Goal: Contribute content: Add original content to the website for others to see

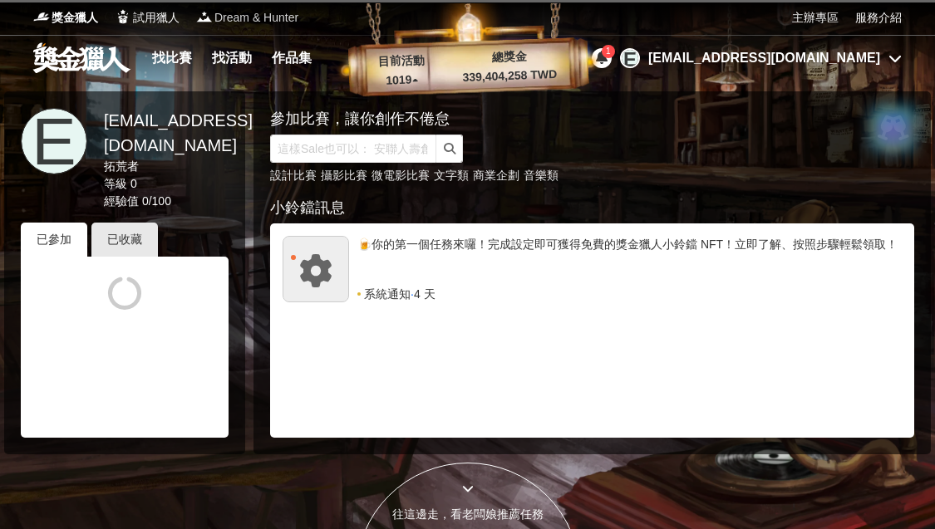
click at [268, 12] on span "Dream & Hunter" at bounding box center [256, 17] width 84 height 17
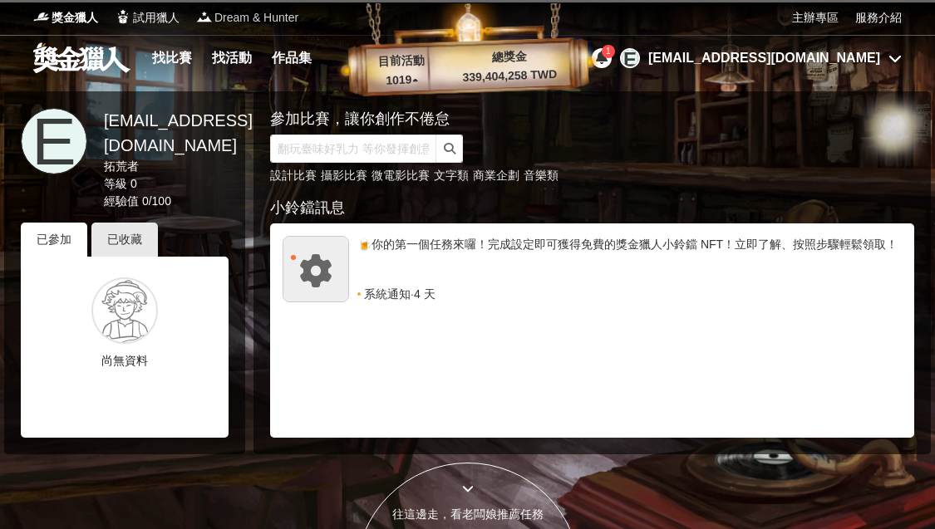
click at [239, 15] on span "Dream & Hunter" at bounding box center [256, 17] width 84 height 17
drag, startPoint x: 301, startPoint y: 17, endPoint x: 213, endPoint y: 17, distance: 88.1
click at [213, 17] on div "獎金獵人 試用獵人 Dream & Hunter" at bounding box center [412, 17] width 759 height 35
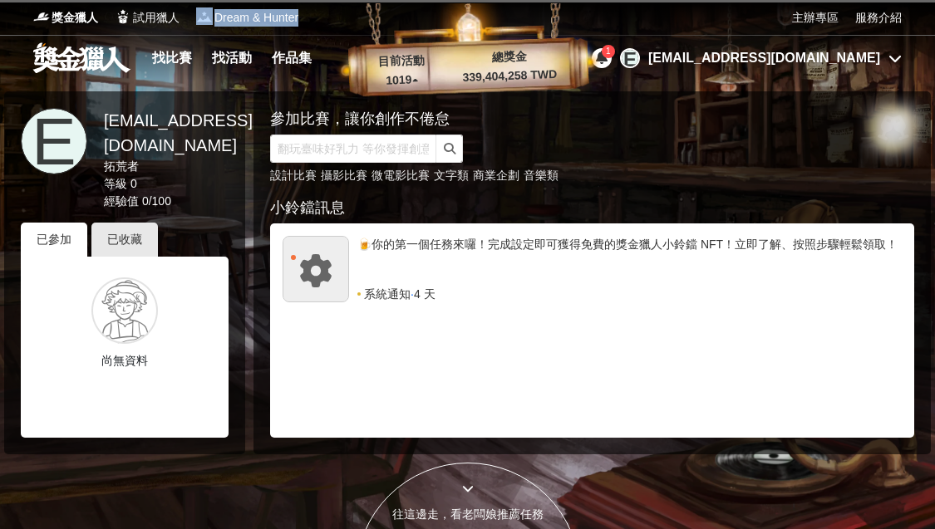
copy link "Dream & Hunter"
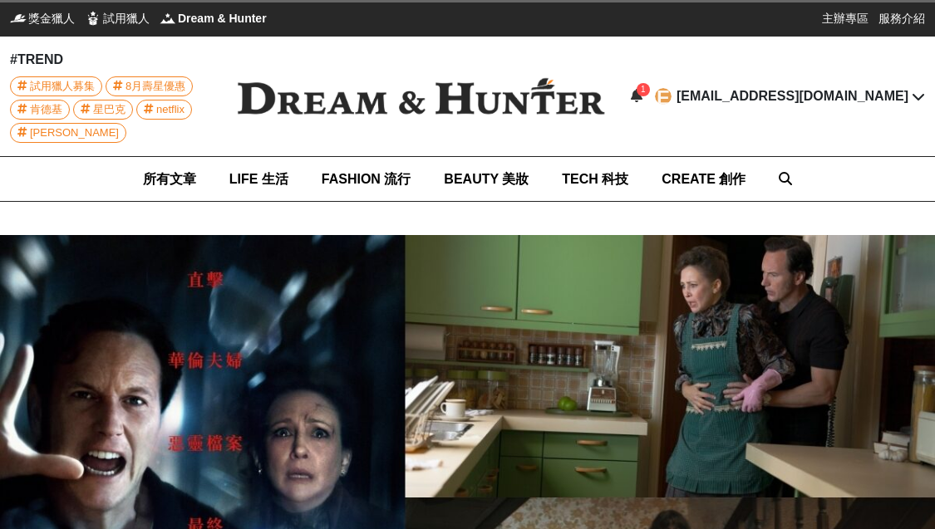
scroll to position [0, 189]
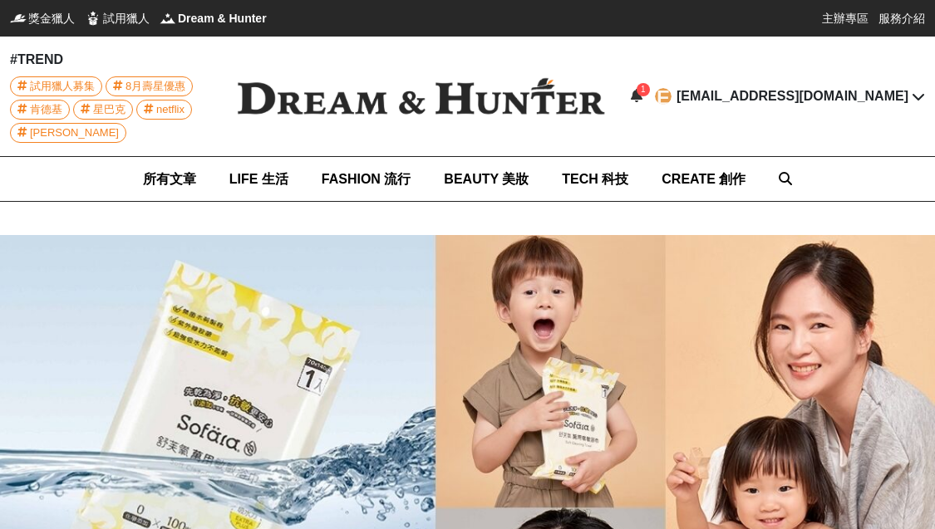
scroll to position [0, 461]
click at [370, 135] on img at bounding box center [420, 96] width 411 height 81
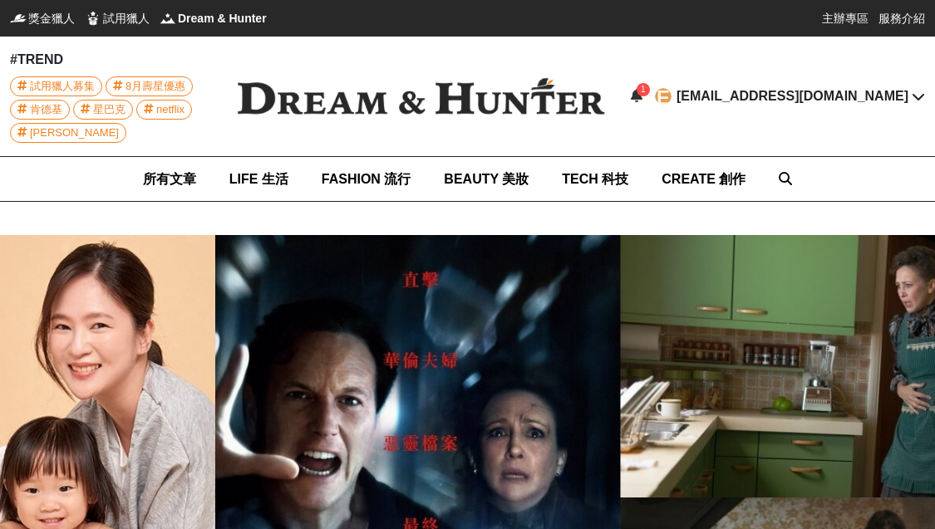
scroll to position [0, 935]
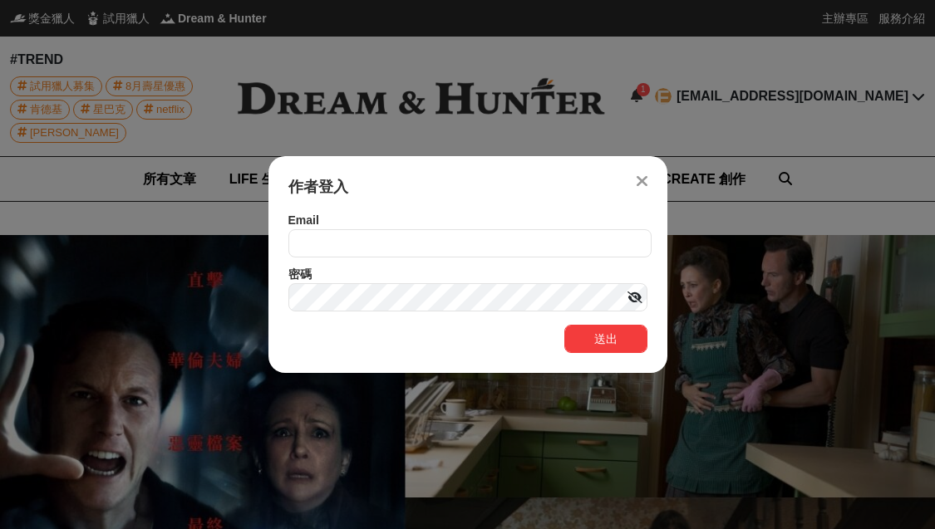
scroll to position [0, 189]
click at [344, 248] on input "text" at bounding box center [469, 243] width 363 height 28
type input "[EMAIL_ADDRESS][DOMAIN_NAME]"
click at [632, 301] on icon at bounding box center [634, 298] width 15 height 12
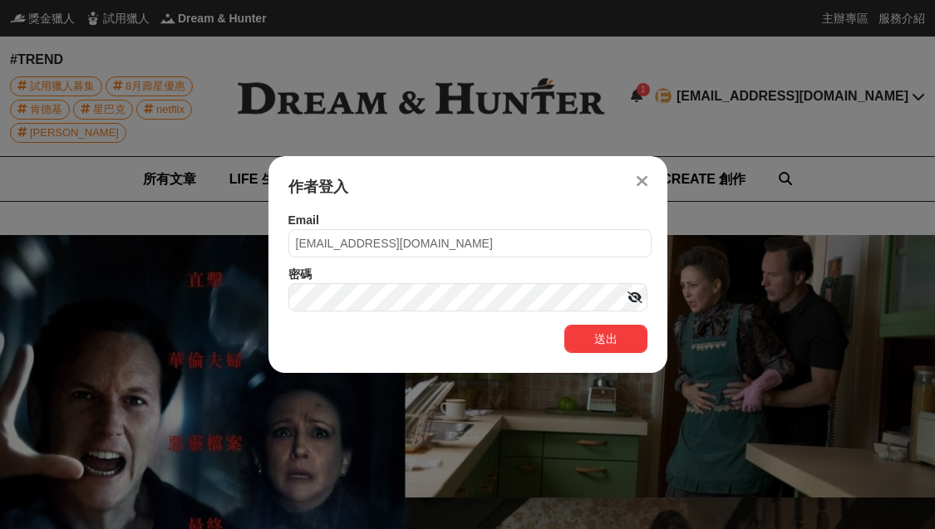
scroll to position [0, 189]
click at [595, 346] on button "送出" at bounding box center [605, 339] width 83 height 28
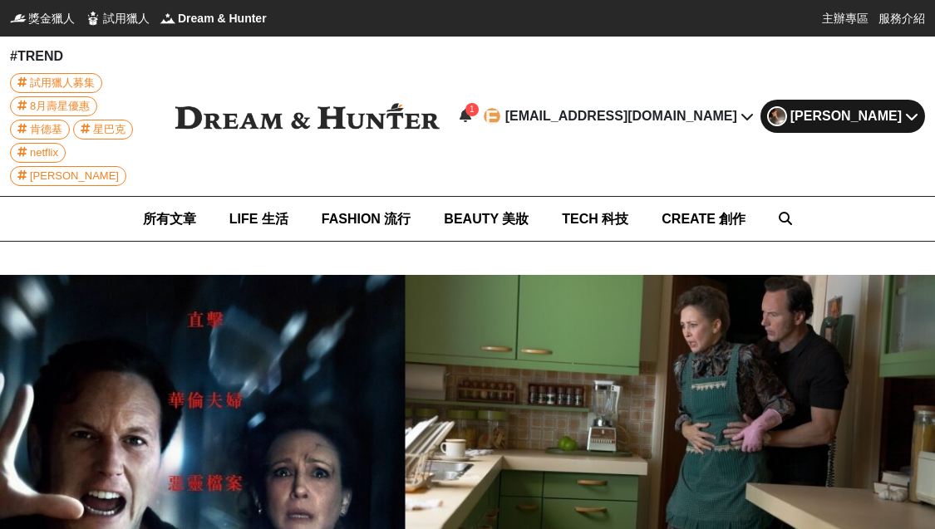
click at [858, 106] on div "Zimmer Lin" at bounding box center [845, 116] width 111 height 20
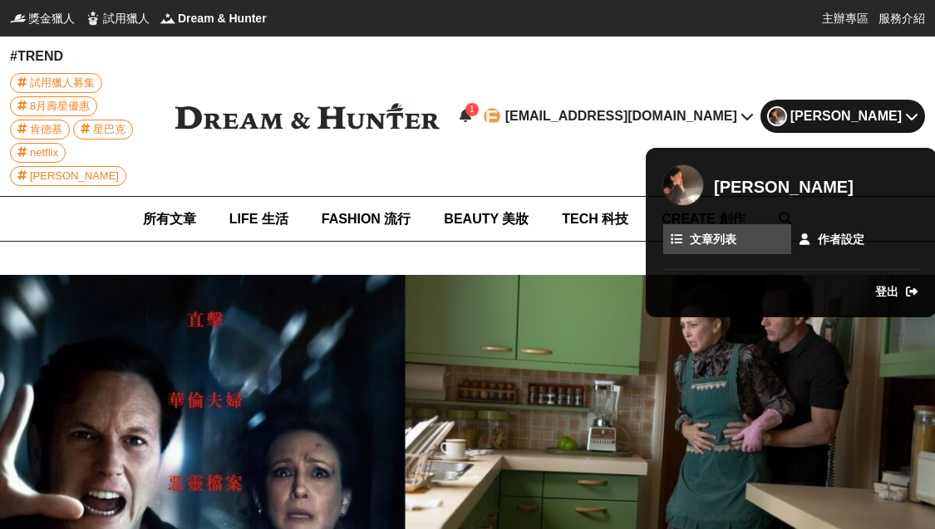
scroll to position [0, 47]
click at [705, 231] on span "文章列表" at bounding box center [713, 239] width 47 height 17
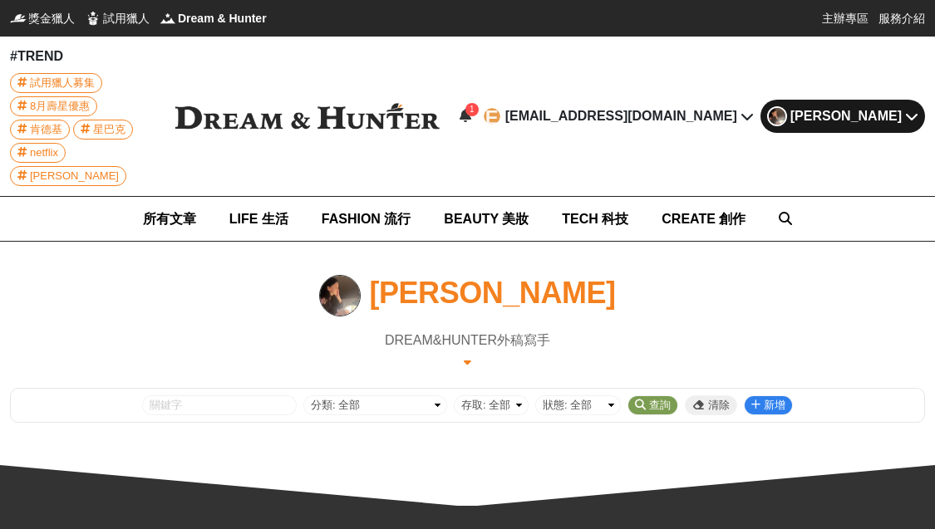
click at [465, 356] on icon at bounding box center [467, 362] width 7 height 12
click at [469, 313] on div "Zimmer Lin DREAM&HUNTER外稿寫手" at bounding box center [467, 323] width 915 height 96
click at [882, 106] on div "Zimmer Lin" at bounding box center [845, 116] width 111 height 20
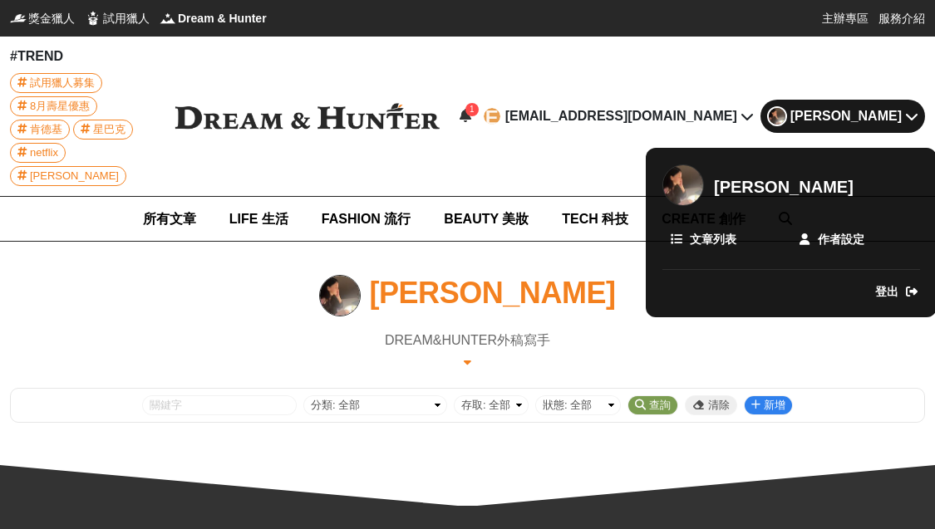
click at [582, 304] on div at bounding box center [467, 264] width 935 height 529
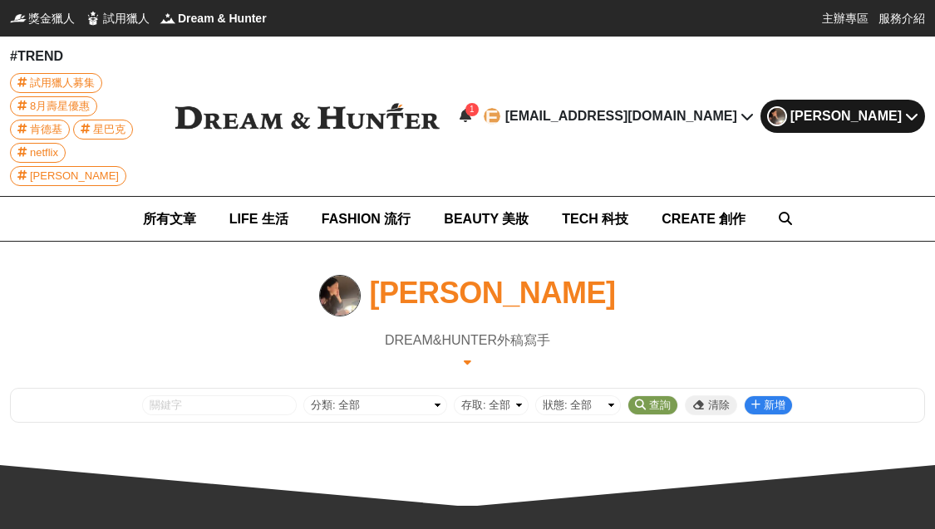
click at [764, 396] on div "新增" at bounding box center [775, 405] width 22 height 18
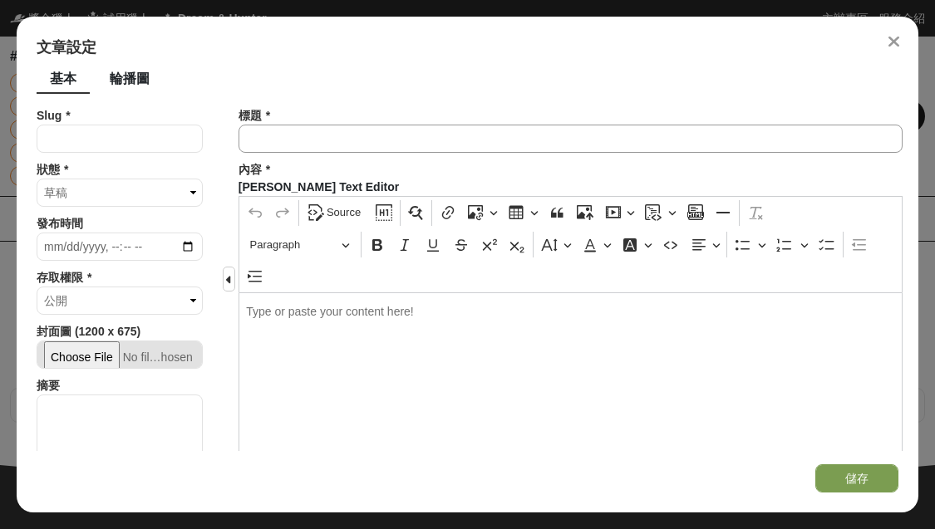
click at [456, 140] on input "text" at bounding box center [570, 139] width 664 height 28
click at [126, 141] on input "text" at bounding box center [120, 139] width 166 height 28
click at [114, 192] on select "草稿 審核中" at bounding box center [120, 193] width 166 height 28
click at [160, 192] on select "草稿 審核中" at bounding box center [120, 193] width 166 height 28
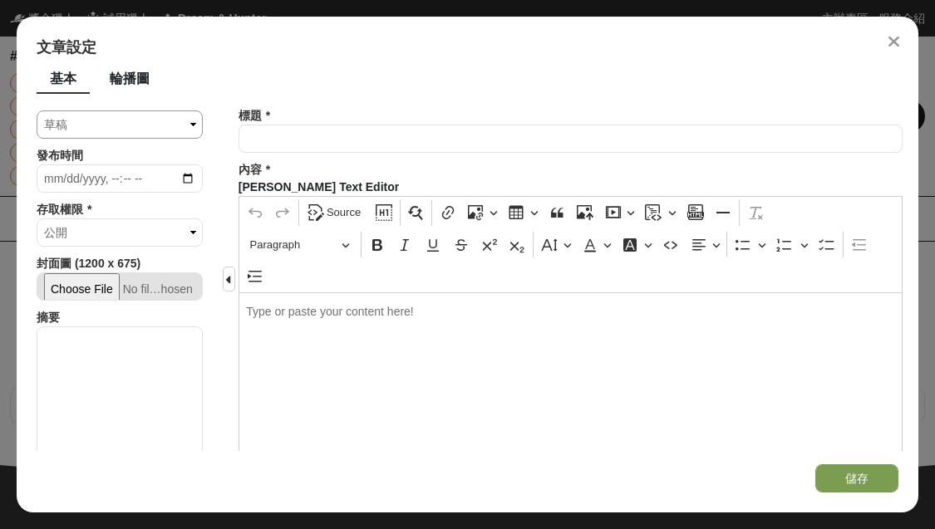
scroll to position [17, 0]
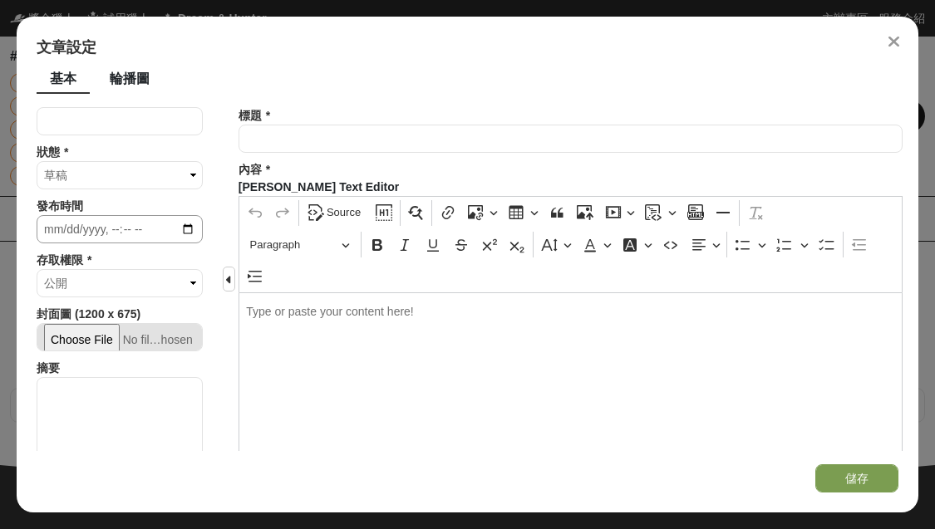
click at [185, 227] on input "datetime-local" at bounding box center [120, 229] width 166 height 28
click at [201, 209] on div "Slug * 狀態 * 草稿 審核中 發布時間 存取權限 * 公開 保護 私人 封面圖 (1200 x 675) 摘要 是否為精選 * 是 否 是否為推薦 *…" at bounding box center [118, 279] width 202 height 344
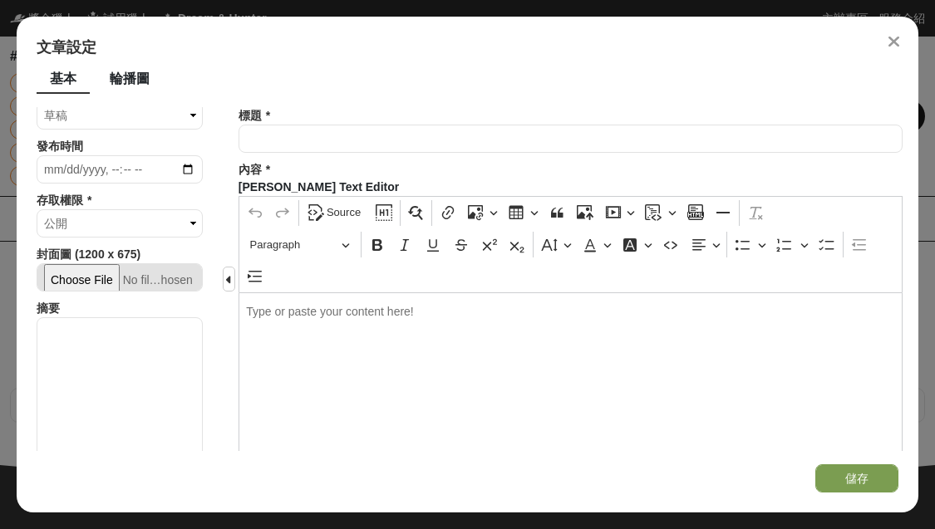
scroll to position [86, 0]
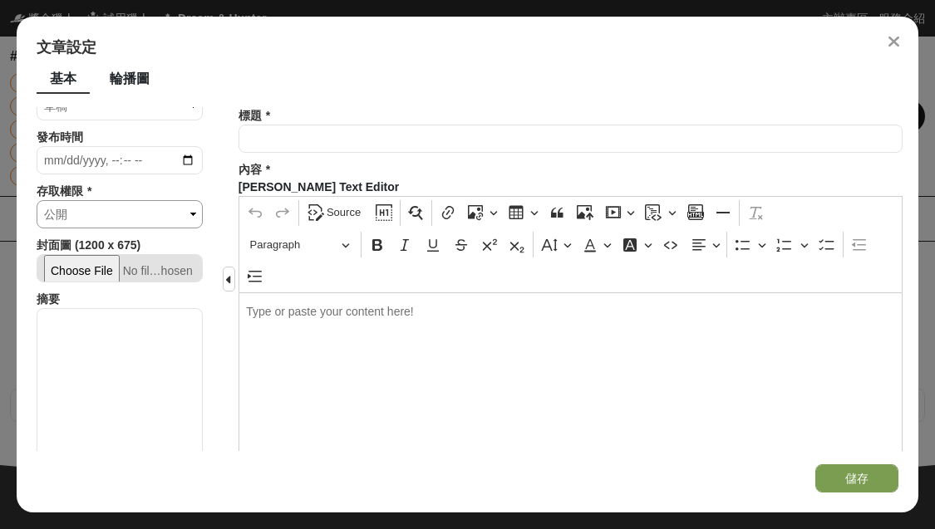
click at [153, 214] on select "公開 保護 私人" at bounding box center [120, 214] width 166 height 28
click at [177, 215] on select "公開 保護 私人" at bounding box center [120, 214] width 166 height 28
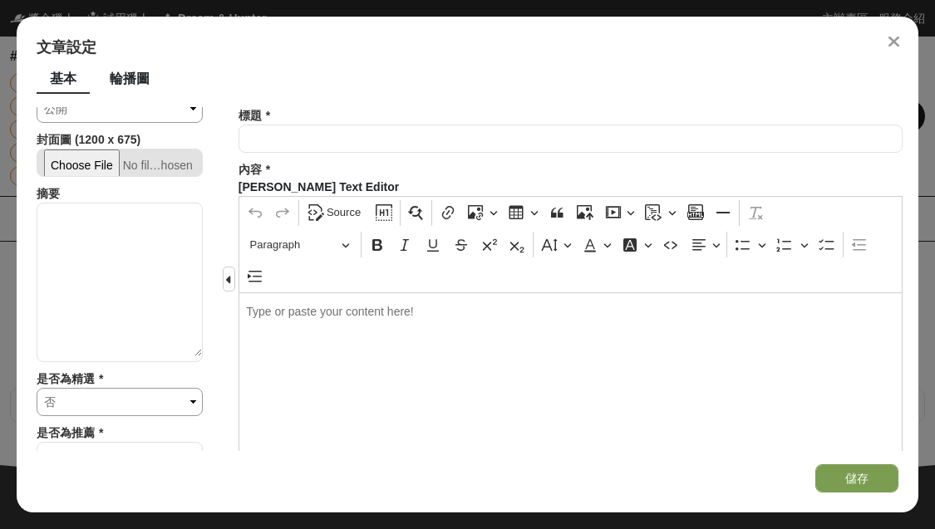
scroll to position [189, 0]
click at [96, 258] on textarea at bounding box center [119, 282] width 165 height 153
click at [117, 236] on textarea at bounding box center [119, 282] width 165 height 153
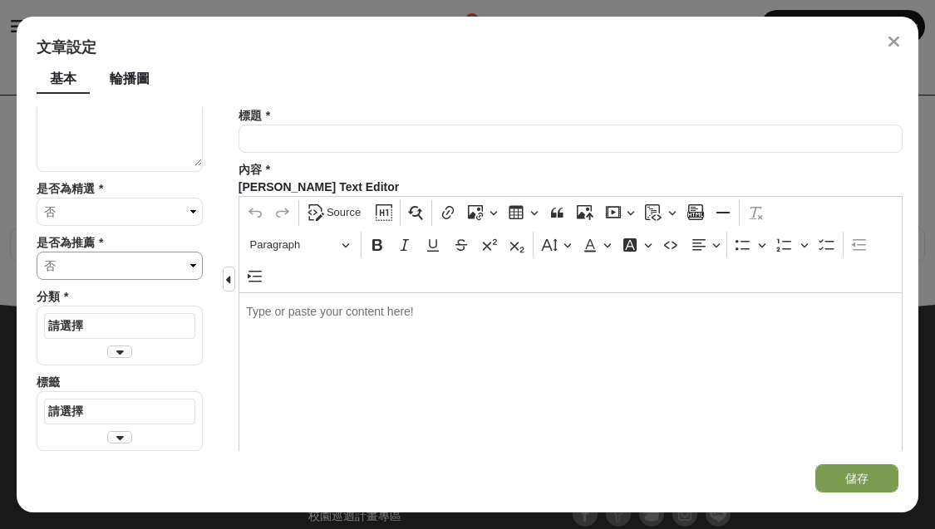
scroll to position [120, 0]
click at [120, 329] on div "請選擇" at bounding box center [119, 325] width 143 height 17
click at [120, 352] on icon at bounding box center [119, 352] width 7 height 12
click at [124, 351] on div at bounding box center [119, 352] width 25 height 12
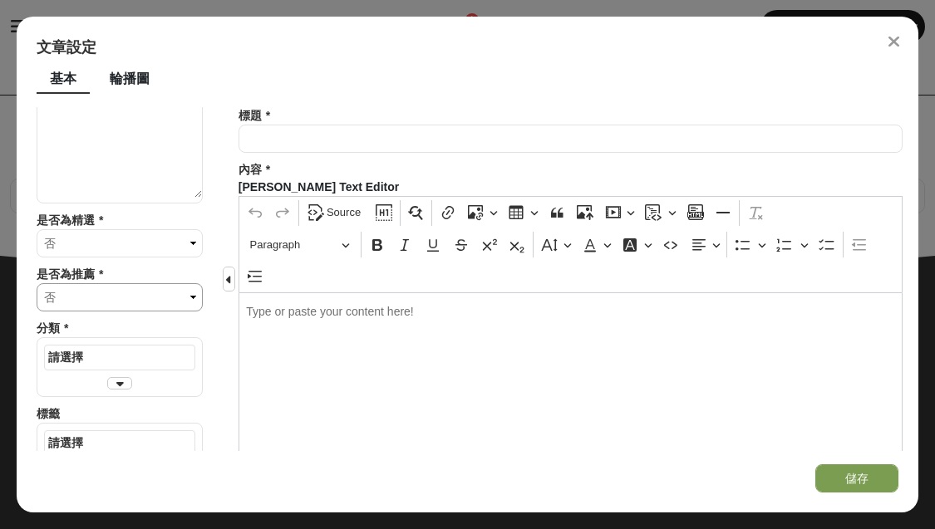
scroll to position [382, 0]
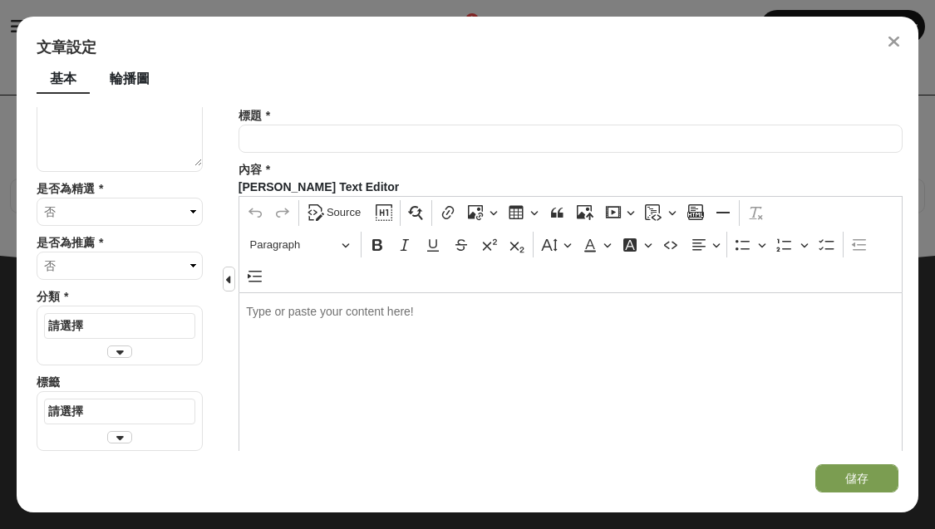
click at [118, 348] on icon at bounding box center [119, 352] width 7 height 12
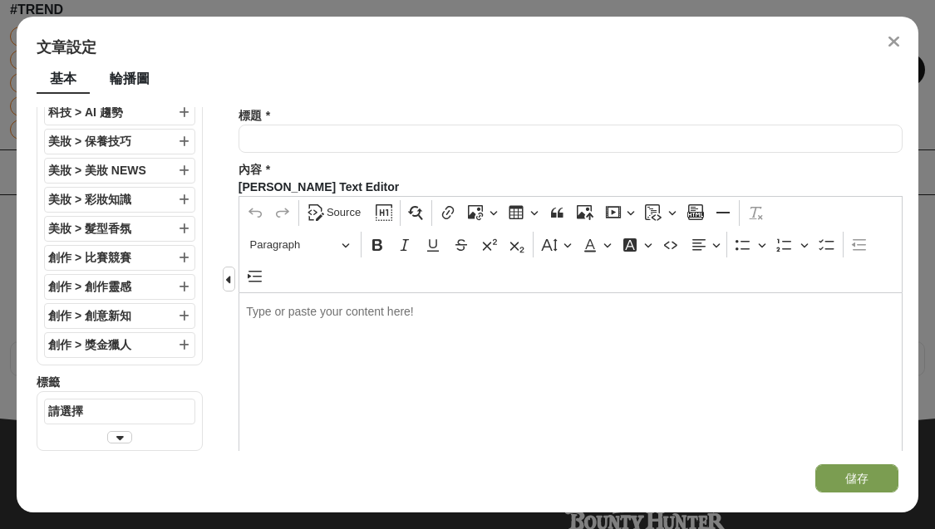
scroll to position [0, 0]
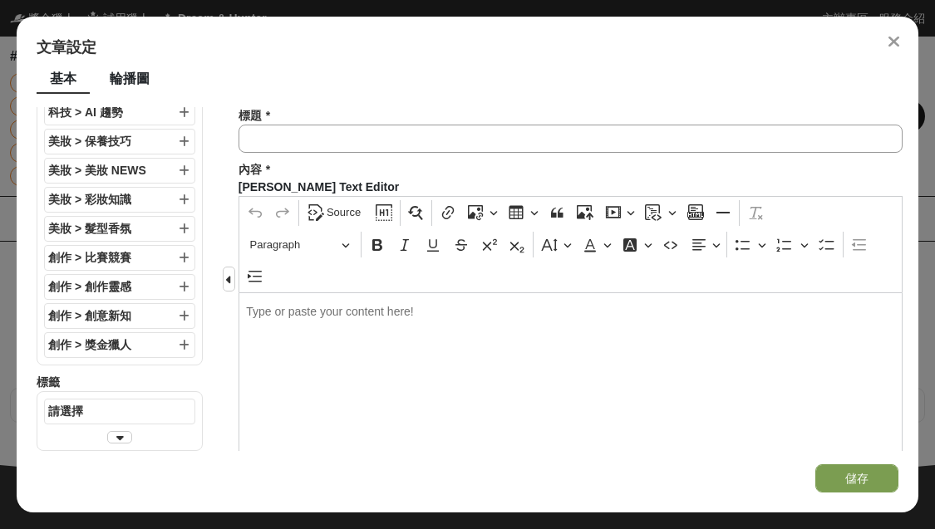
click at [309, 137] on input "text" at bounding box center [570, 139] width 664 height 28
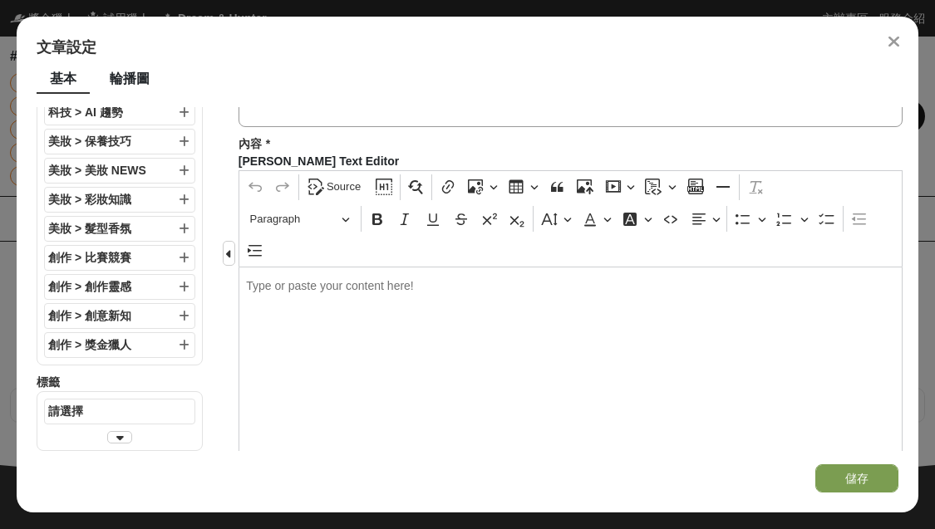
scroll to position [27, 0]
click at [334, 304] on div "Editor editing area: main. Press ⌥0 for help." at bounding box center [570, 362] width 664 height 192
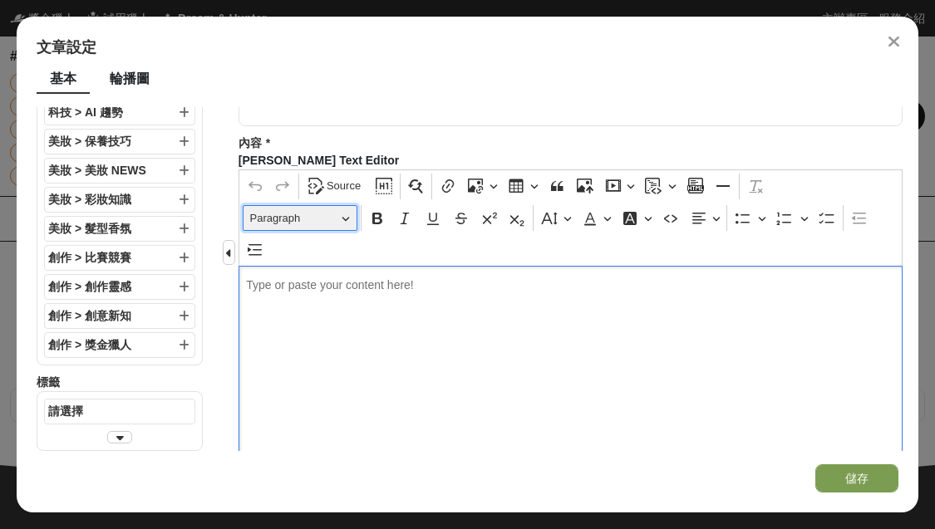
click at [295, 219] on span "Paragraph" at bounding box center [292, 219] width 86 height 20
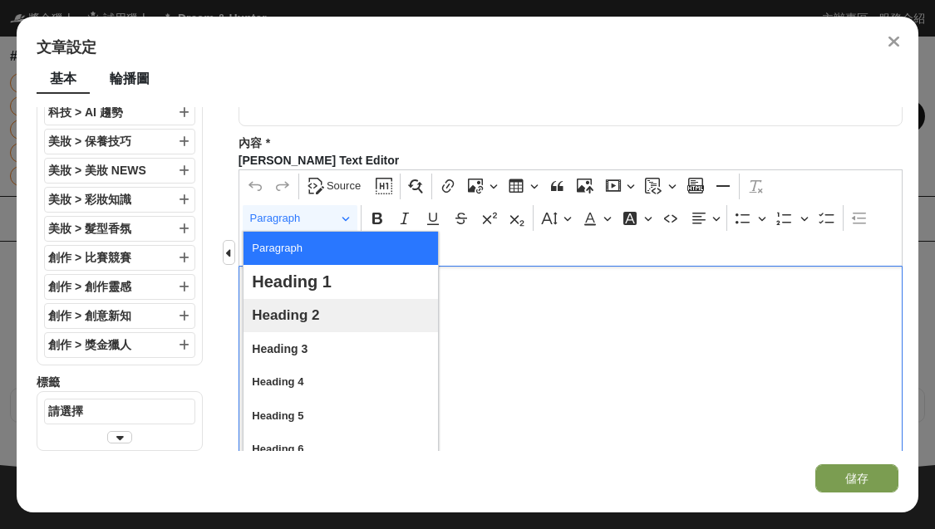
scroll to position [43, 0]
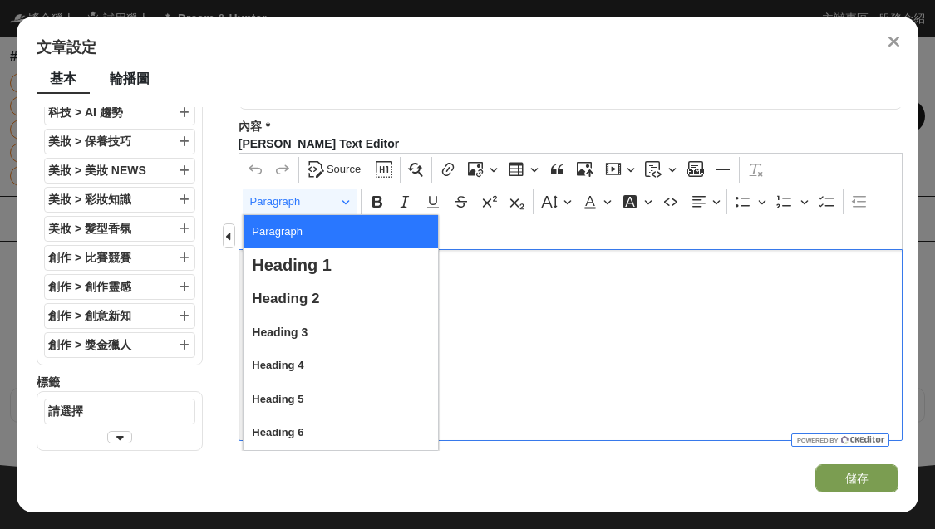
click at [546, 359] on div "Editor editing area: main. Press ⌥0 for help." at bounding box center [570, 345] width 664 height 192
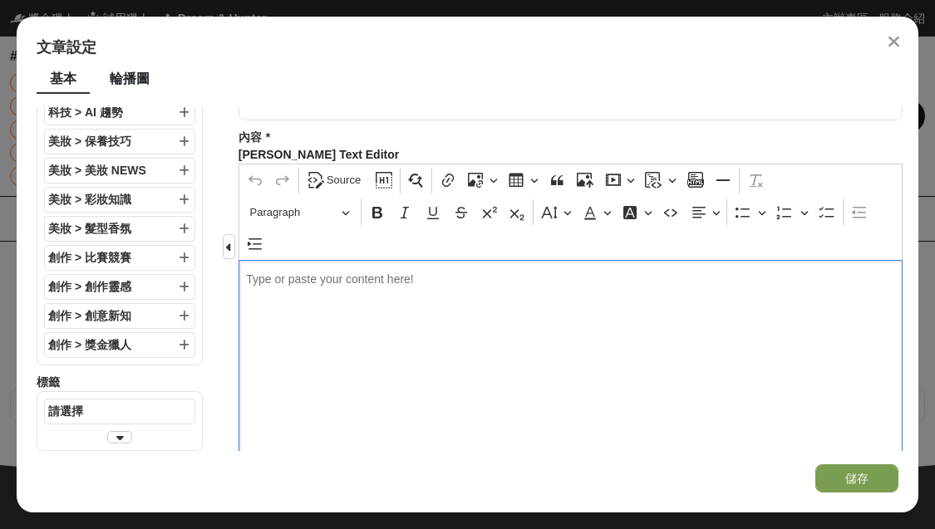
scroll to position [0, 0]
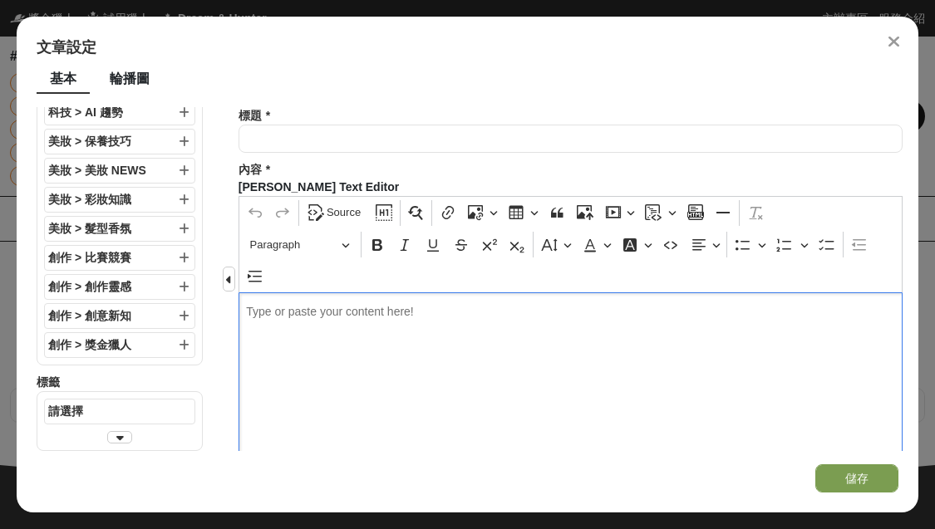
click at [285, 351] on div "Editor editing area: main. Press ⌥0 for help." at bounding box center [570, 388] width 664 height 192
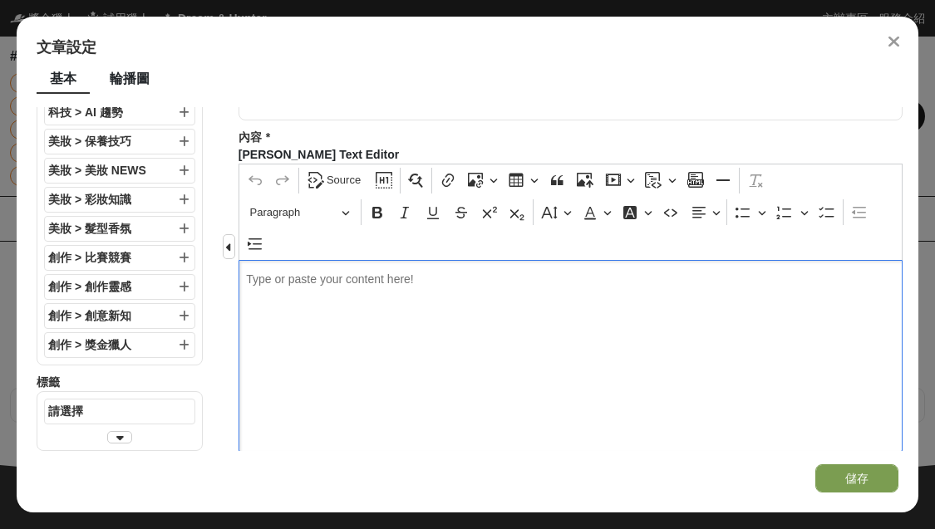
click at [476, 327] on div "Editor editing area: main. Press ⌥0 for help." at bounding box center [570, 356] width 664 height 192
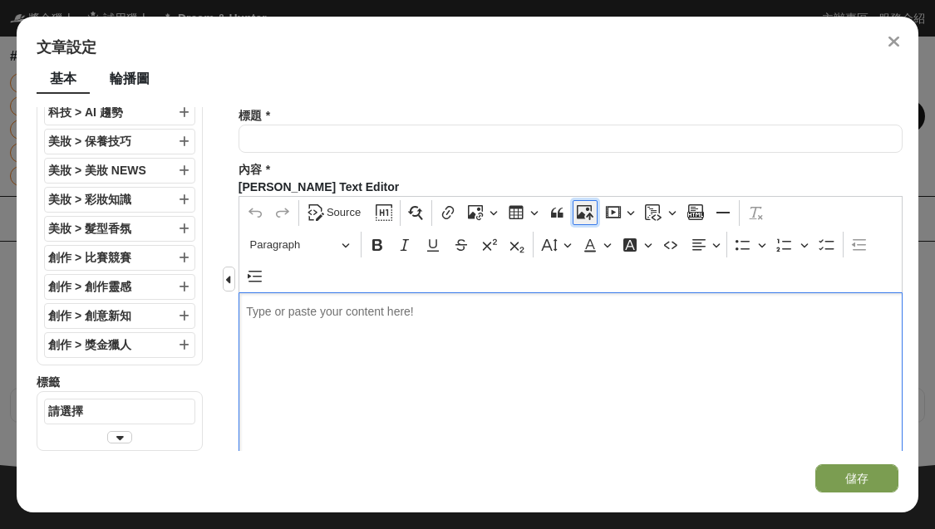
click at [577, 209] on icon "Editor toolbar" at bounding box center [585, 212] width 17 height 17
click at [343, 305] on p "Editor editing area: main. Press ⌥0 for help." at bounding box center [570, 311] width 648 height 17
click at [355, 132] on input "text" at bounding box center [570, 139] width 664 height 28
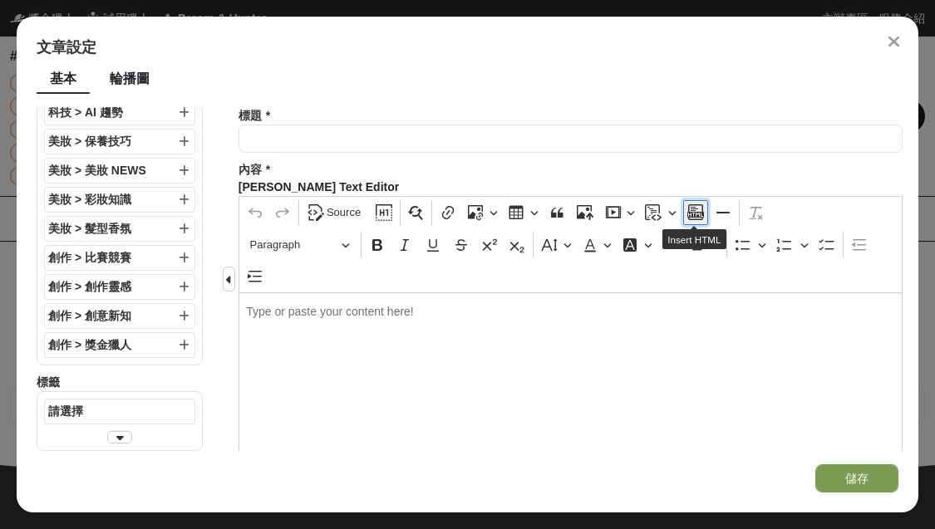
click at [690, 213] on icon "Editor toolbar" at bounding box center [695, 212] width 17 height 16
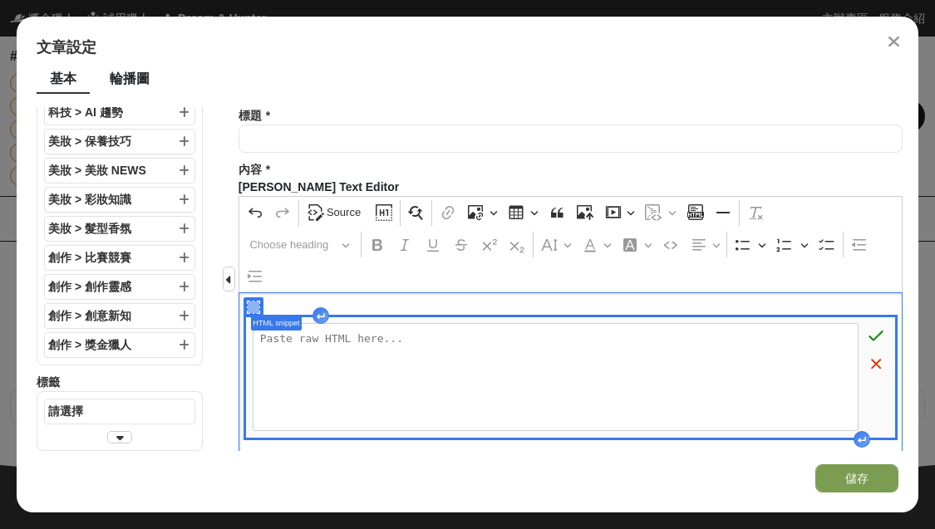
scroll to position [32, 0]
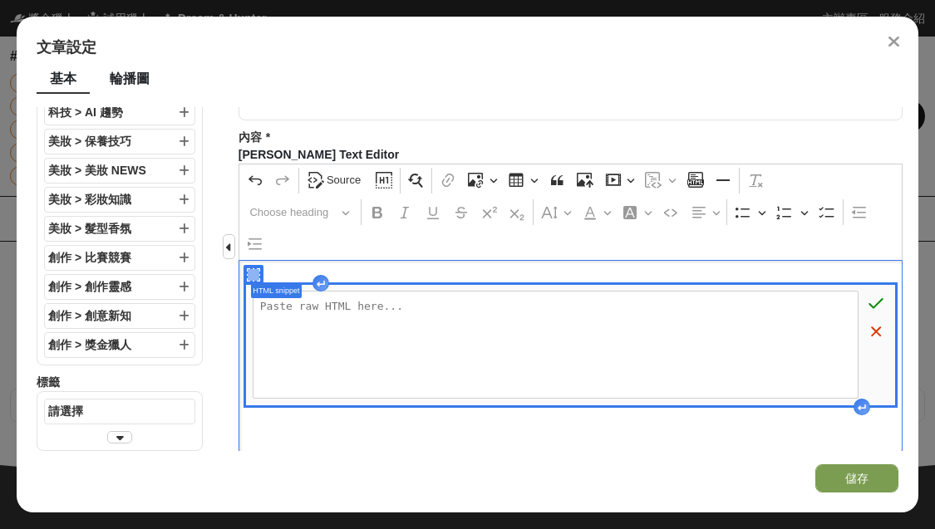
click at [676, 351] on textarea "Editor editing area: main. Press ⌥0 for help." at bounding box center [556, 345] width 606 height 108
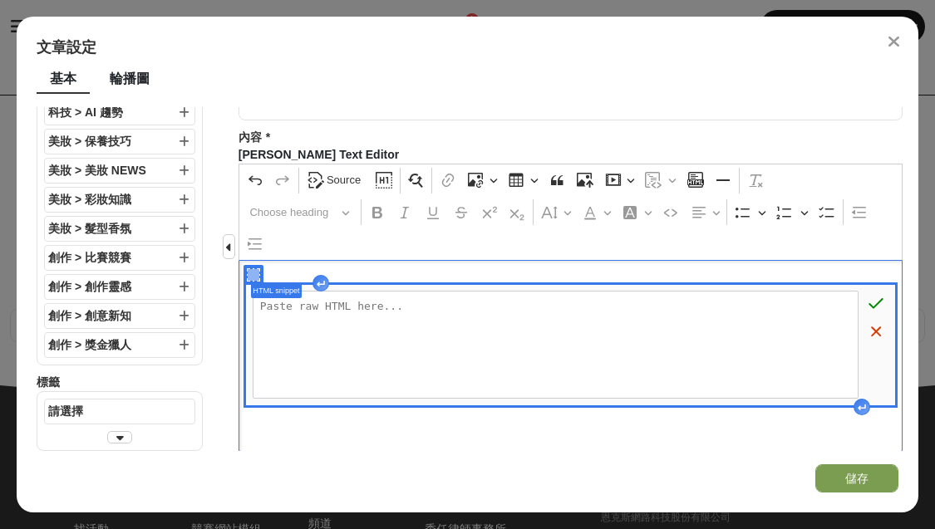
scroll to position [46, 0]
click at [595, 326] on textarea "Editor editing area: main. Press ⌥0 for help." at bounding box center [556, 345] width 606 height 108
click at [252, 176] on icon "Editor toolbar" at bounding box center [255, 180] width 17 height 17
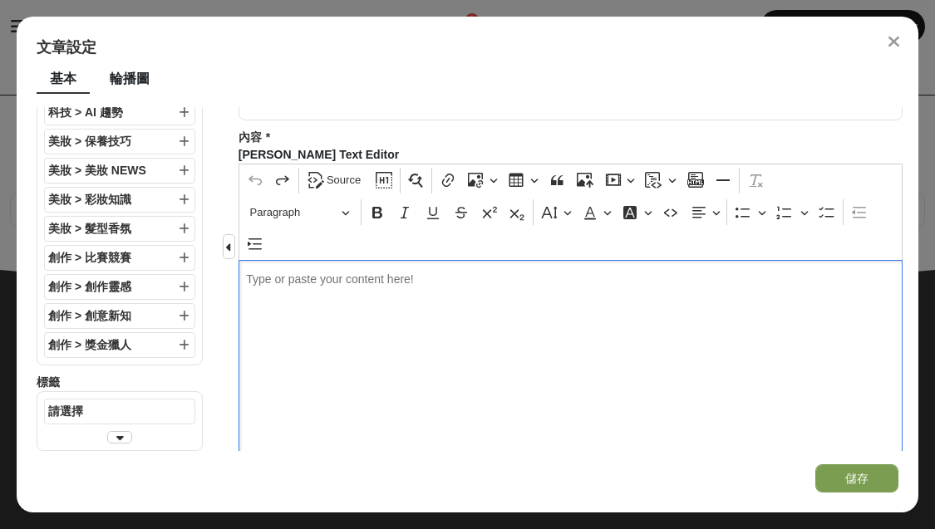
scroll to position [168, 0]
click at [132, 84] on div "輪播圖" at bounding box center [129, 80] width 66 height 28
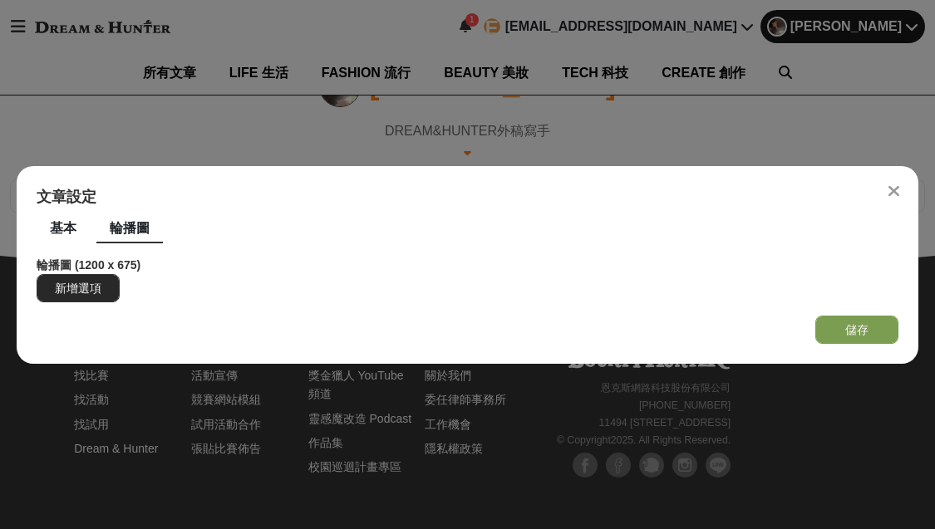
click at [84, 287] on button "新增選項" at bounding box center [78, 288] width 83 height 28
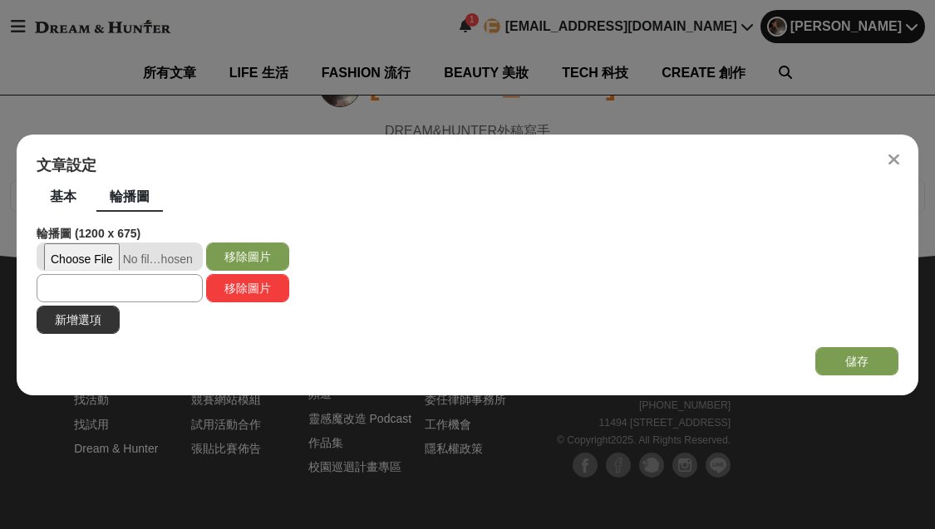
click at [163, 283] on input "text" at bounding box center [120, 288] width 166 height 28
click at [76, 201] on div "基本" at bounding box center [63, 198] width 53 height 28
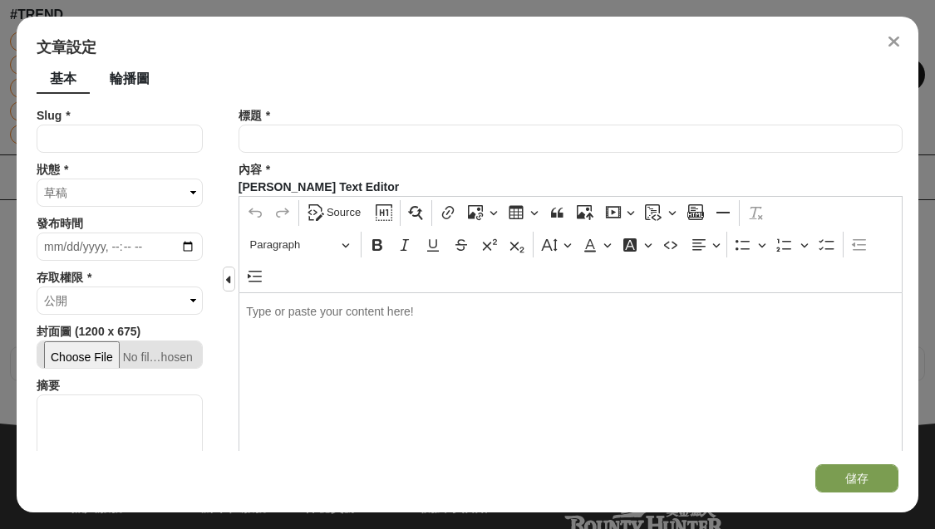
scroll to position [0, 0]
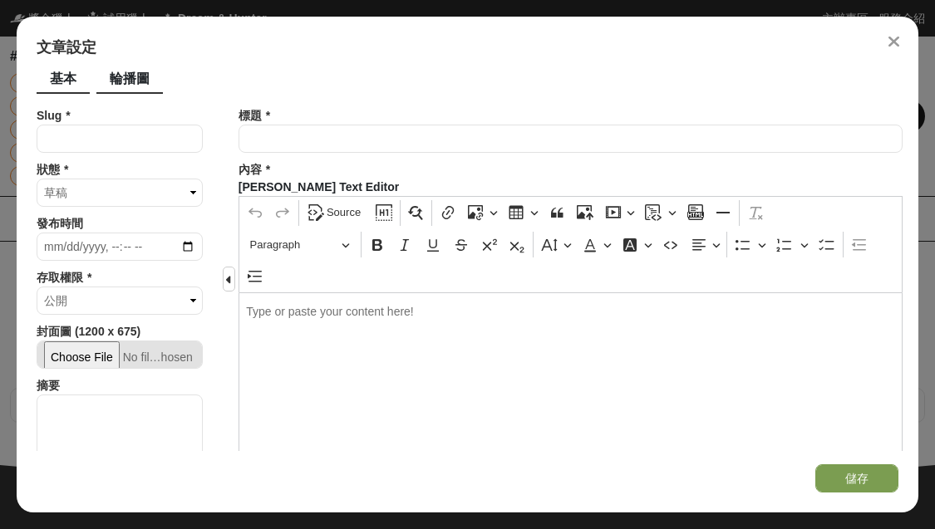
click at [140, 85] on div "輪播圖" at bounding box center [129, 80] width 66 height 28
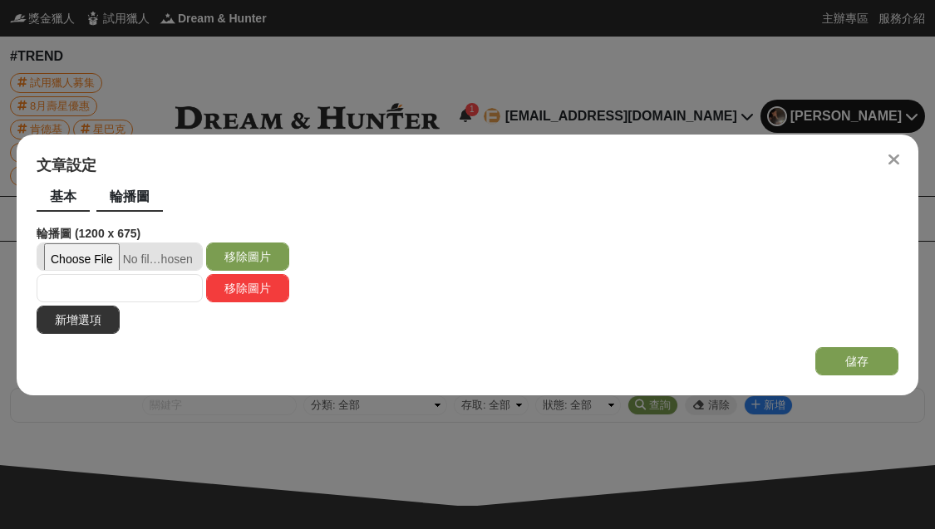
click at [71, 185] on div "基本" at bounding box center [63, 198] width 53 height 28
